Goal: Entertainment & Leisure: Consume media (video, audio)

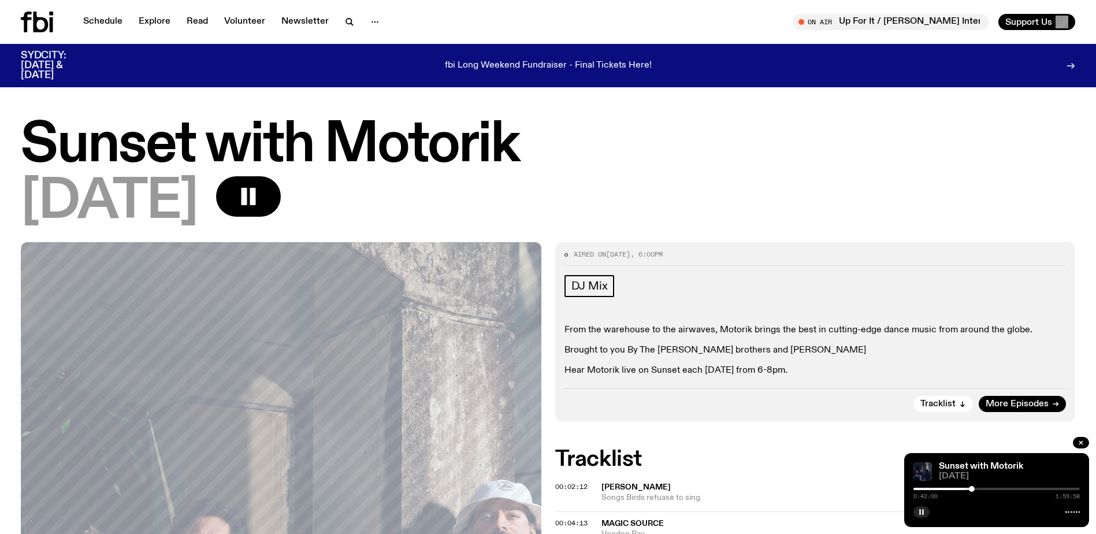
click at [923, 512] on rect "button" at bounding box center [923, 512] width 2 height 6
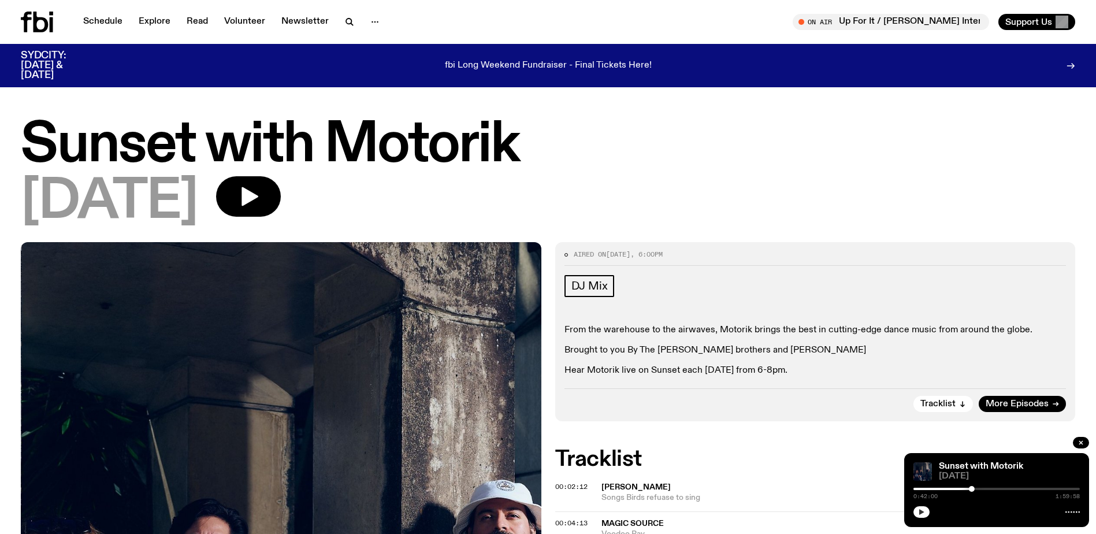
click at [922, 514] on icon "button" at bounding box center [921, 512] width 7 height 7
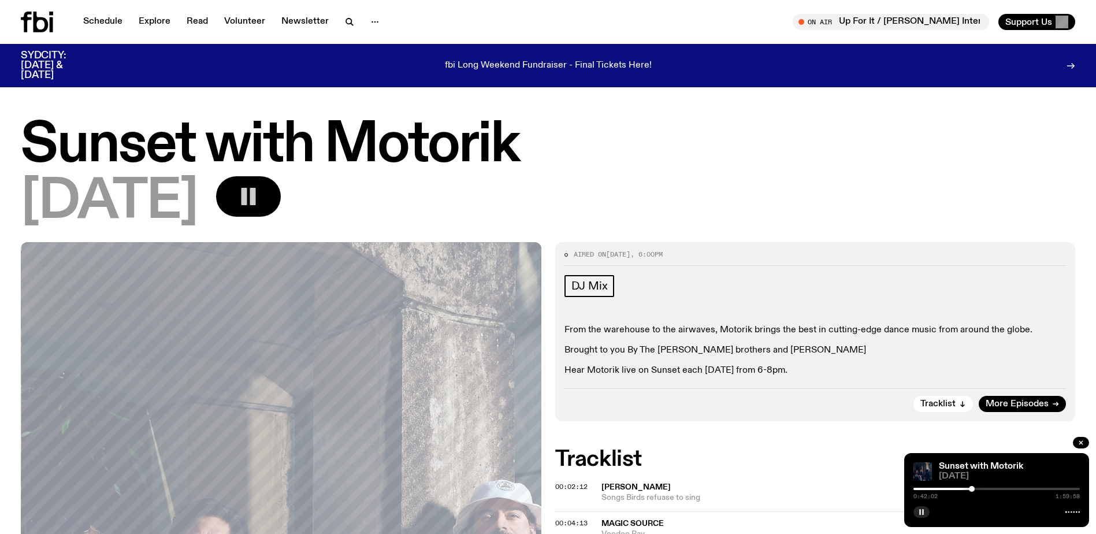
click at [281, 181] on button "button" at bounding box center [248, 196] width 65 height 40
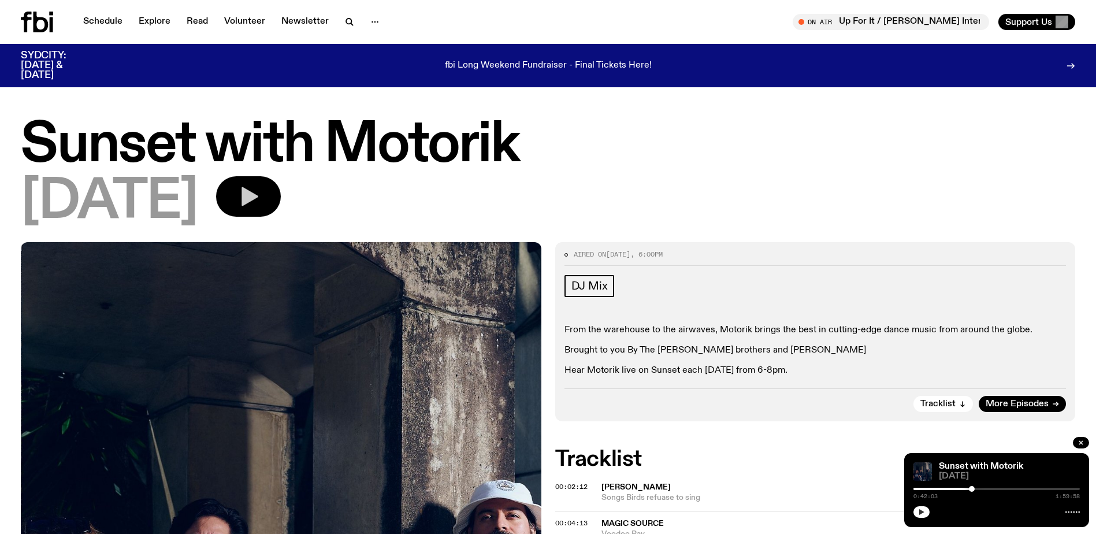
click at [258, 196] on icon "button" at bounding box center [250, 196] width 17 height 19
click at [922, 512] on icon "button" at bounding box center [921, 512] width 5 height 6
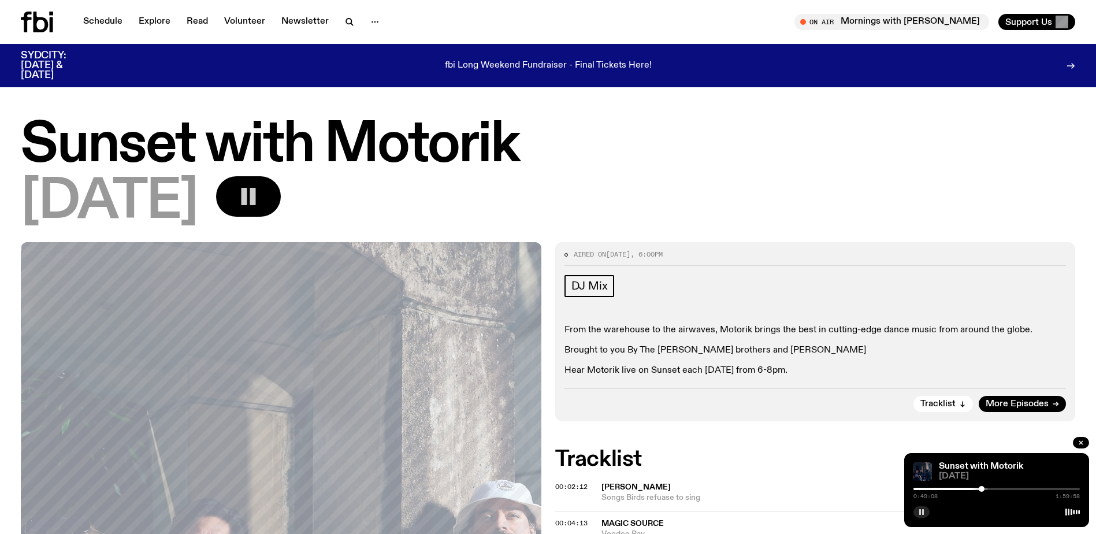
click at [256, 192] on rect "button" at bounding box center [253, 196] width 6 height 17
